Goal: Task Accomplishment & Management: Manage account settings

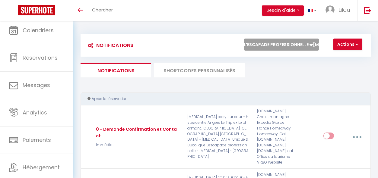
select select "55488"
select select "2"
select select "2 Jours"
select select "if_booking_is_paid"
click at [276, 44] on select "Tous les apparts La Douce Angevine, Love Room Le St Barth · Le St Barth : Appar…" at bounding box center [281, 45] width 75 height 12
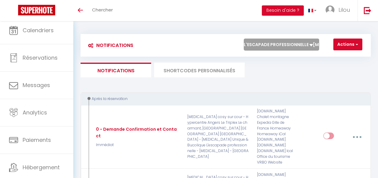
select select "48306"
checkbox input "true"
checkbox input "false"
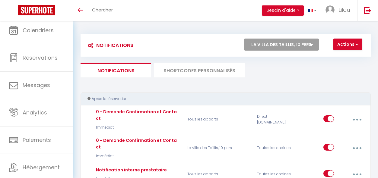
checkbox input "true"
select select "1"
select select
checkbox input "false"
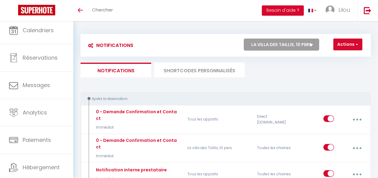
checkbox input "false"
radio input "false"
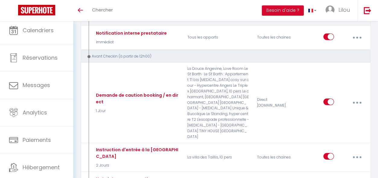
scroll to position [140, 0]
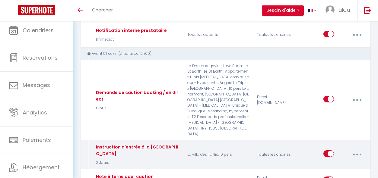
click at [359, 149] on button "button" at bounding box center [357, 154] width 16 height 11
click at [346, 164] on link "Editer" at bounding box center [340, 169] width 45 height 10
type input "Instruction d'entrée à la [GEOGRAPHIC_DATA]"
select select "2 Jours"
select select "if_booking_is_paid"
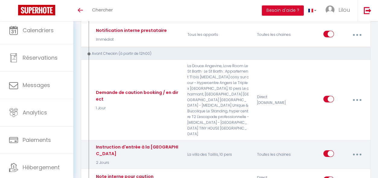
checkbox input "true"
checkbox input "false"
radio input "true"
type input "Procédure pour le checkin - [RENTAL:NAME]"
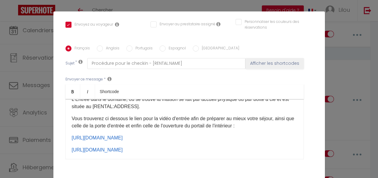
scroll to position [153, 0]
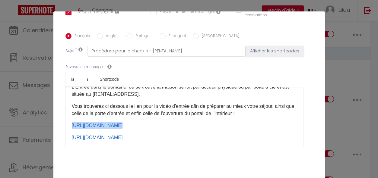
drag, startPoint x: 111, startPoint y: 126, endPoint x: 70, endPoint y: 125, distance: 41.0
click at [70, 125] on div "Bienvenue à [RENTAL:CITY] ! [GUEST:FIRST_NAME] nous sommes ravis de vous accue…" at bounding box center [184, 117] width 238 height 60
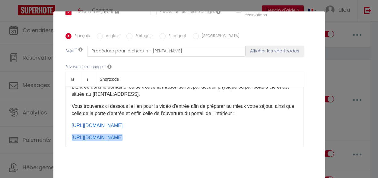
drag, startPoint x: 120, startPoint y: 140, endPoint x: 69, endPoint y: 135, distance: 50.8
click at [69, 135] on div "Bienvenue à [RENTAL:CITY] ! [GUEST:FIRST_NAME] nous sommes ravis de vous accue…" at bounding box center [184, 117] width 238 height 60
copy p "[URL][DOMAIN_NAME] ​"
